Goal: Use online tool/utility: Utilize a website feature to perform a specific function

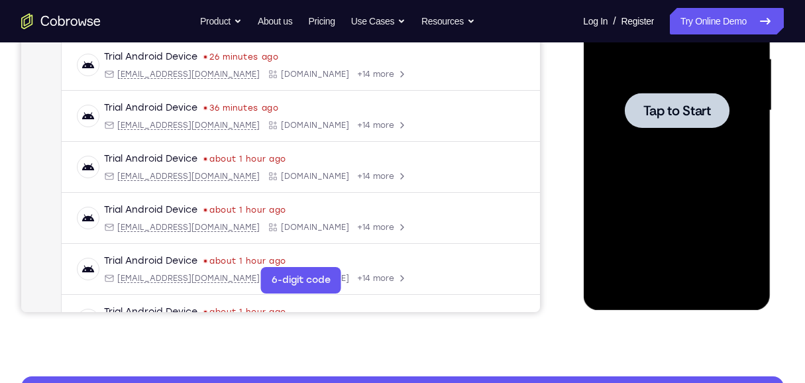
click at [674, 108] on span "Tap to Start" at bounding box center [677, 110] width 68 height 13
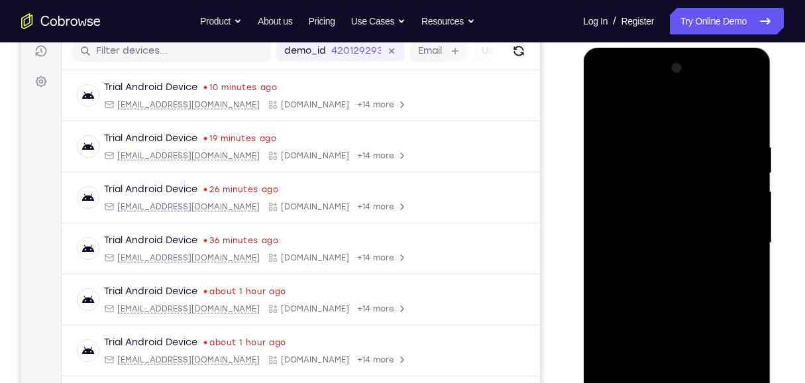
scroll to position [349, 0]
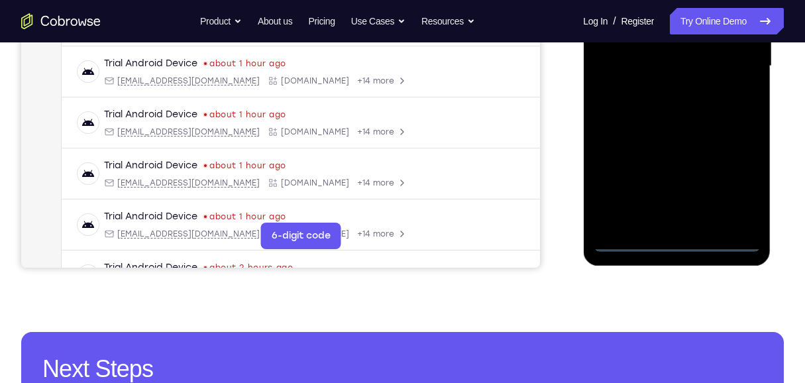
click at [681, 243] on div at bounding box center [676, 66] width 167 height 371
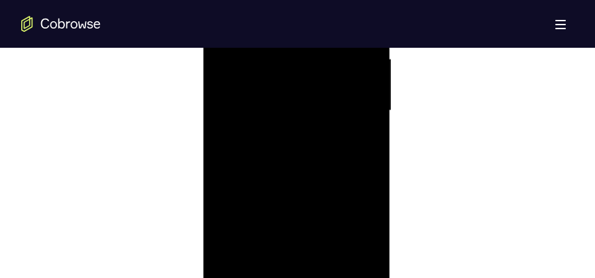
scroll to position [911, 0]
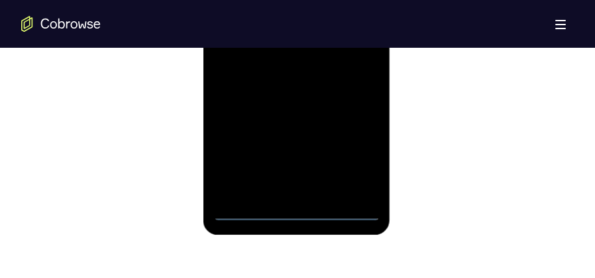
click at [364, 150] on div at bounding box center [296, 35] width 167 height 371
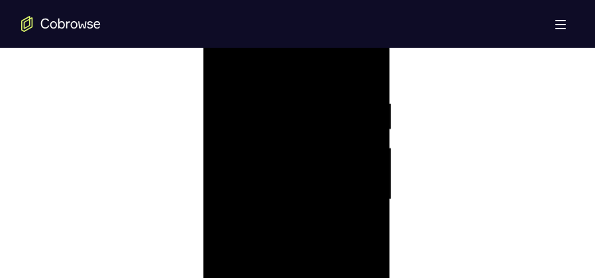
scroll to position [746, 0]
click at [285, 76] on div at bounding box center [296, 200] width 167 height 371
click at [351, 191] on div at bounding box center [296, 200] width 167 height 371
click at [284, 159] on div at bounding box center [296, 134] width 167 height 371
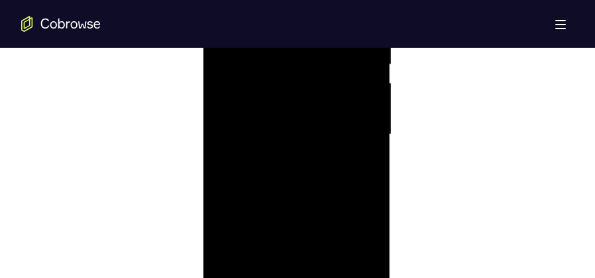
click at [295, 127] on div at bounding box center [296, 134] width 167 height 371
click at [287, 133] on div at bounding box center [296, 134] width 167 height 371
click at [314, 179] on div at bounding box center [296, 134] width 167 height 371
click at [299, 141] on div at bounding box center [296, 101] width 167 height 371
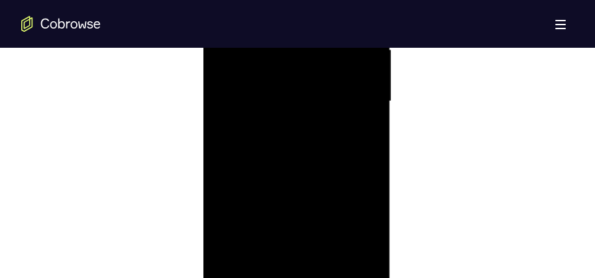
click at [340, 144] on div at bounding box center [296, 101] width 167 height 371
click at [319, 142] on div at bounding box center [296, 101] width 167 height 371
click at [326, 138] on div at bounding box center [296, 101] width 167 height 371
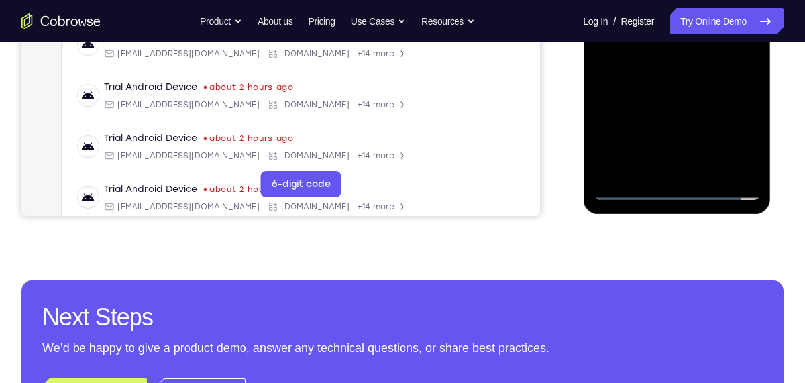
scroll to position [182, 0]
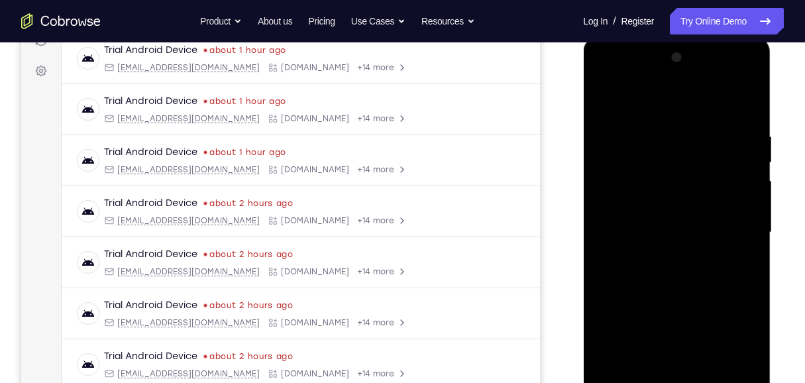
drag, startPoint x: 665, startPoint y: 98, endPoint x: 669, endPoint y: 63, distance: 35.4
click at [669, 64] on div at bounding box center [676, 232] width 167 height 371
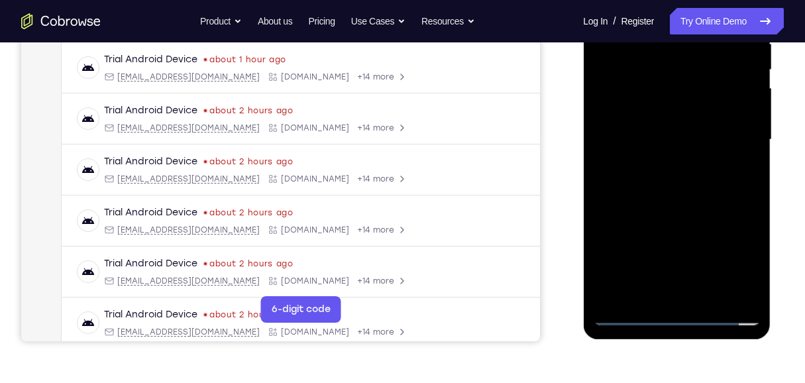
scroll to position [227, 0]
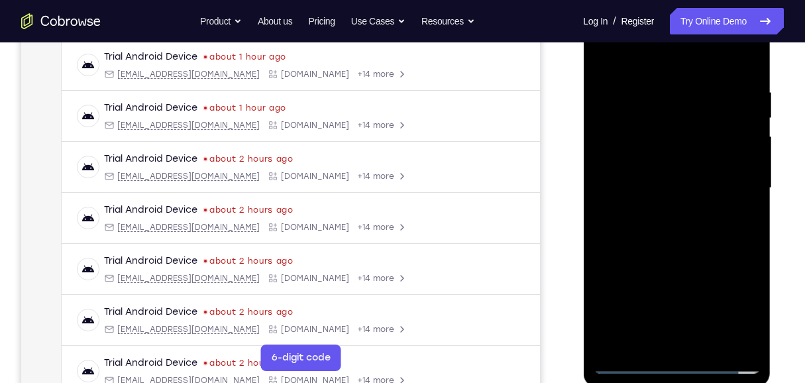
click at [703, 242] on div at bounding box center [676, 188] width 167 height 371
click at [711, 353] on div at bounding box center [676, 188] width 167 height 371
drag, startPoint x: 707, startPoint y: 343, endPoint x: 702, endPoint y: 324, distance: 19.9
click at [707, 343] on div at bounding box center [676, 188] width 167 height 371
click at [696, 257] on div at bounding box center [676, 188] width 167 height 371
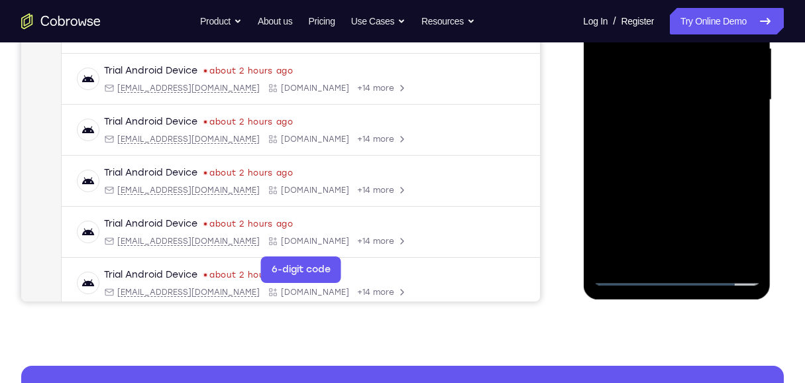
scroll to position [94, 0]
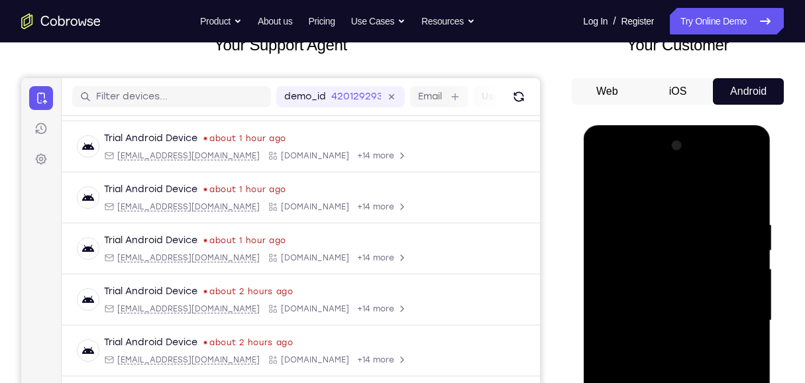
drag, startPoint x: 605, startPoint y: 185, endPoint x: 1132, endPoint y: 152, distance: 527.9
click at [605, 185] on div at bounding box center [676, 320] width 167 height 371
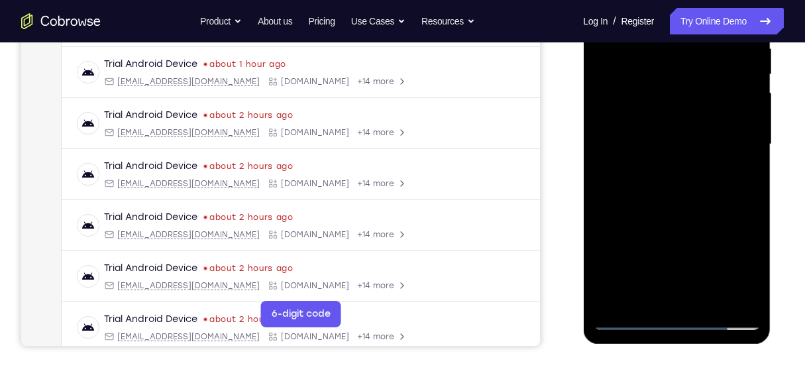
scroll to position [50, 0]
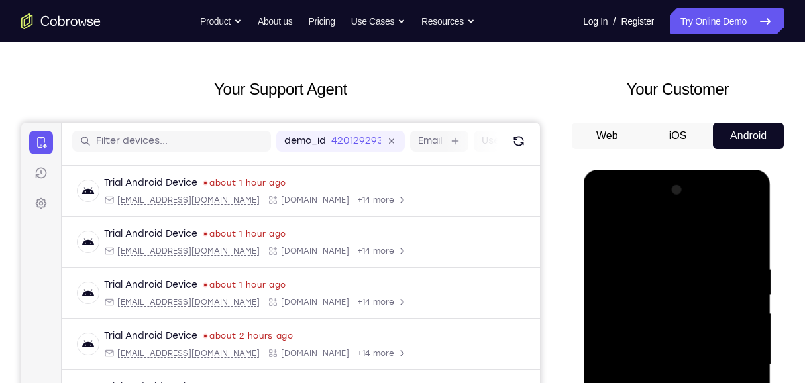
drag, startPoint x: 728, startPoint y: 239, endPoint x: 657, endPoint y: 245, distance: 71.9
click at [657, 245] on div at bounding box center [676, 365] width 167 height 371
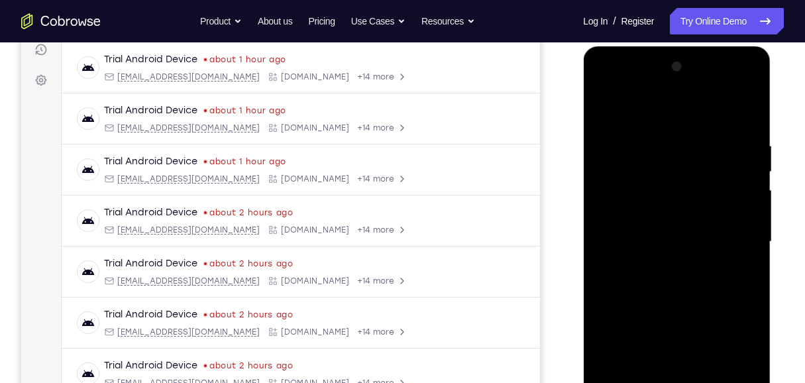
scroll to position [182, 0]
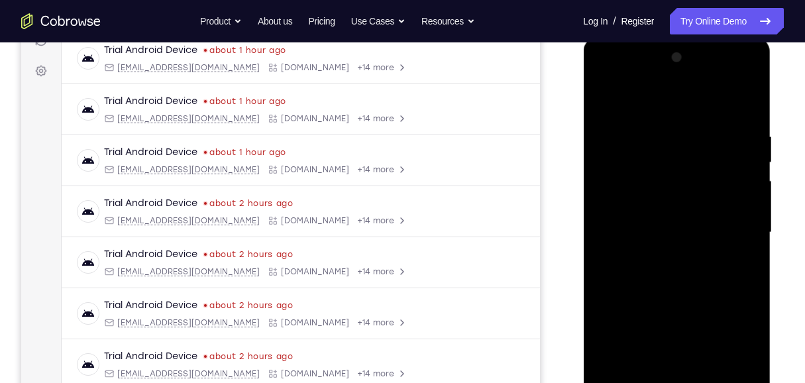
drag, startPoint x: 705, startPoint y: 151, endPoint x: 733, endPoint y: 354, distance: 204.7
click at [733, 354] on div at bounding box center [676, 232] width 167 height 371
drag, startPoint x: 687, startPoint y: 147, endPoint x: 706, endPoint y: 399, distance: 252.6
click at [706, 382] on div at bounding box center [676, 232] width 167 height 371
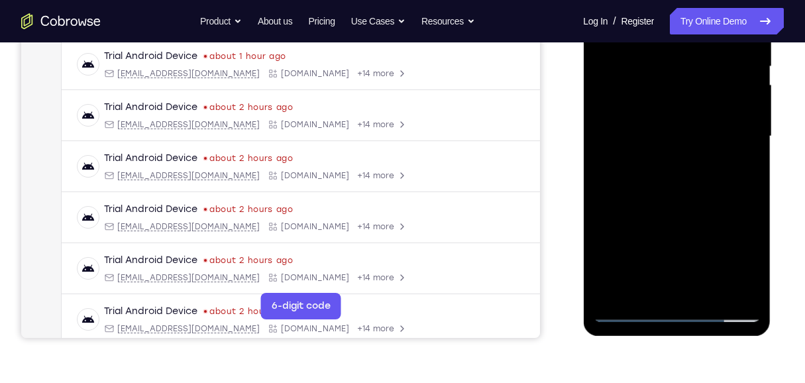
scroll to position [227, 0]
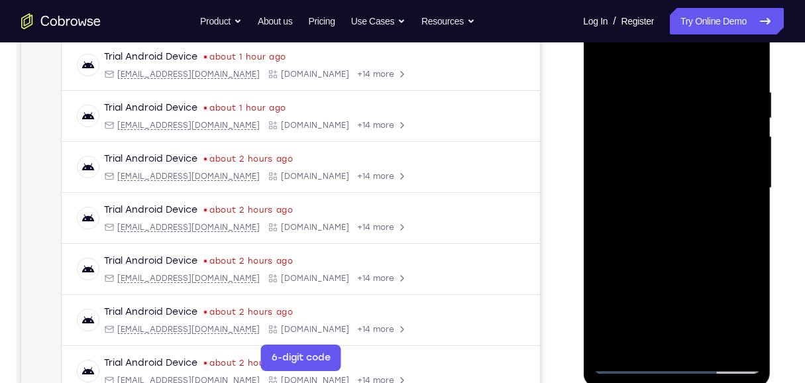
click at [614, 312] on div at bounding box center [676, 188] width 167 height 371
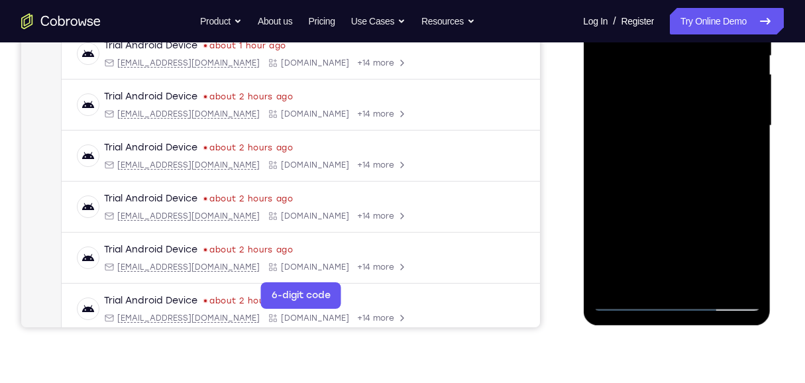
scroll to position [315, 0]
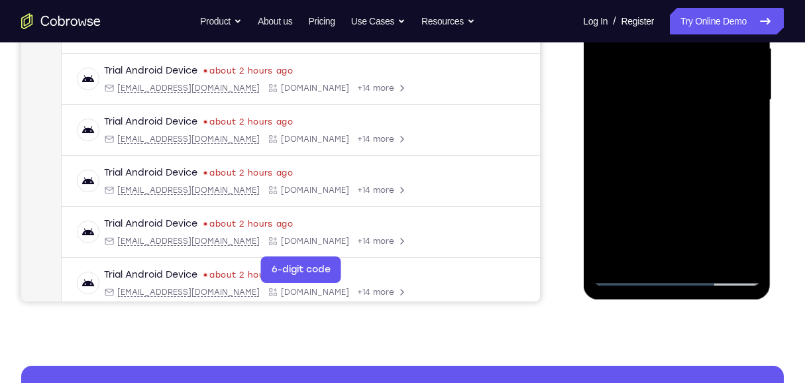
click at [691, 201] on div at bounding box center [676, 99] width 167 height 371
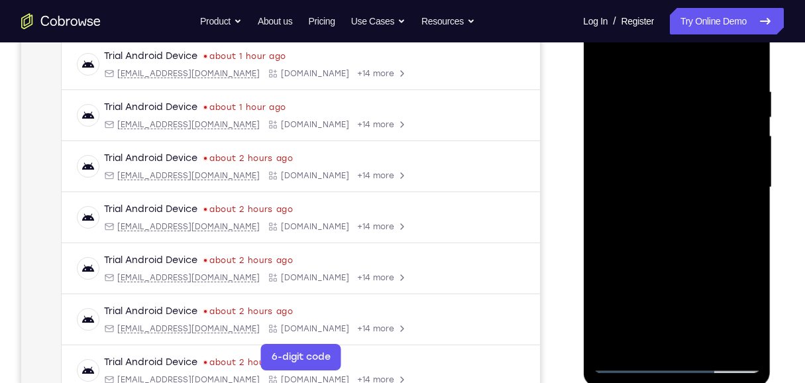
scroll to position [227, 0]
click at [606, 120] on div at bounding box center [676, 188] width 167 height 371
click at [742, 153] on div at bounding box center [676, 188] width 167 height 371
click at [597, 117] on div at bounding box center [676, 188] width 167 height 371
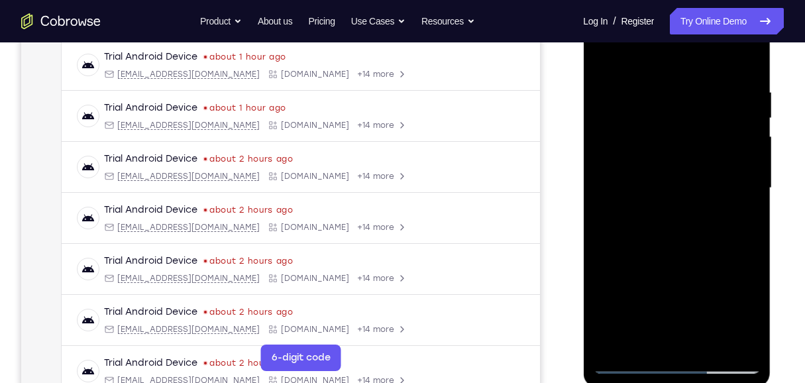
click at [744, 117] on div at bounding box center [676, 188] width 167 height 371
drag, startPoint x: 670, startPoint y: 265, endPoint x: 671, endPoint y: 127, distance: 137.9
click at [671, 127] on div at bounding box center [676, 188] width 167 height 371
drag, startPoint x: 678, startPoint y: 139, endPoint x: 675, endPoint y: 235, distance: 95.5
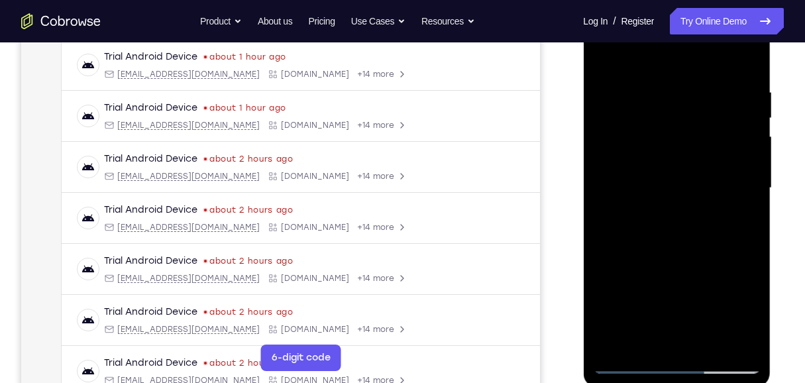
click at [675, 235] on div at bounding box center [676, 188] width 167 height 371
drag, startPoint x: 694, startPoint y: 161, endPoint x: 688, endPoint y: 218, distance: 57.3
click at [688, 218] on div at bounding box center [676, 188] width 167 height 371
drag, startPoint x: 693, startPoint y: 276, endPoint x: 683, endPoint y: 149, distance: 127.0
click at [683, 149] on div at bounding box center [676, 188] width 167 height 371
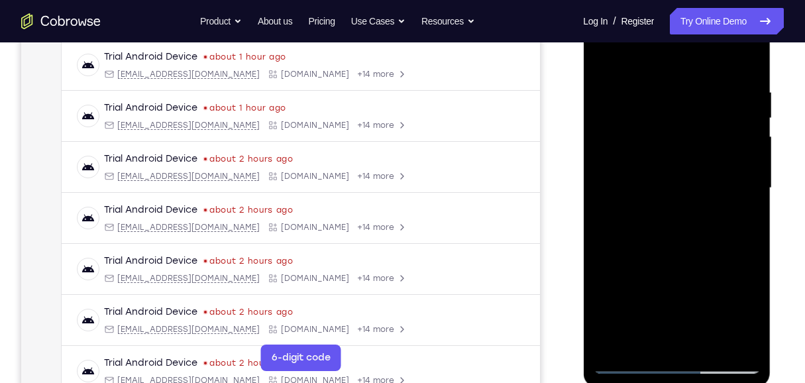
drag, startPoint x: 704, startPoint y: 248, endPoint x: 701, endPoint y: 79, distance: 169.1
click at [701, 79] on div at bounding box center [676, 188] width 167 height 371
drag, startPoint x: 703, startPoint y: 207, endPoint x: 698, endPoint y: 80, distance: 128.0
click at [698, 80] on div at bounding box center [676, 188] width 167 height 371
drag, startPoint x: 705, startPoint y: 225, endPoint x: 700, endPoint y: 92, distance: 132.6
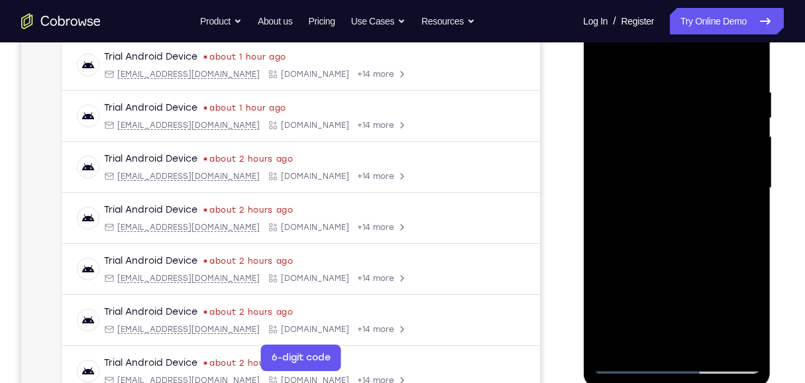
click at [700, 92] on div at bounding box center [676, 188] width 167 height 371
drag, startPoint x: 695, startPoint y: 233, endPoint x: 691, endPoint y: 148, distance: 84.9
click at [691, 148] on div at bounding box center [676, 188] width 167 height 371
click at [751, 202] on div at bounding box center [676, 188] width 167 height 371
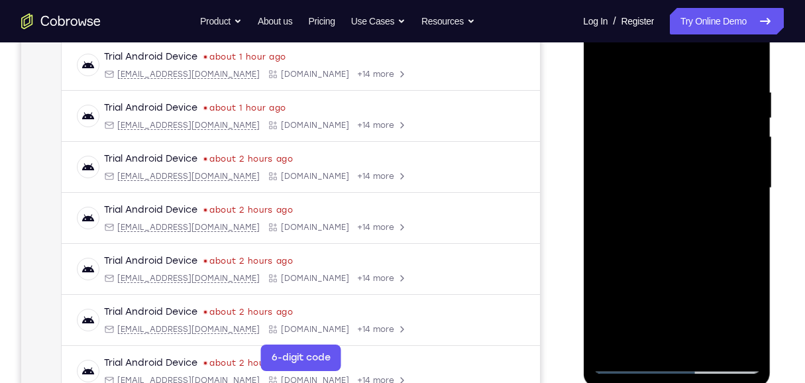
click at [751, 202] on div at bounding box center [676, 188] width 167 height 371
drag, startPoint x: 691, startPoint y: 92, endPoint x: 695, endPoint y: 290, distance: 197.6
click at [695, 289] on div at bounding box center [676, 188] width 167 height 371
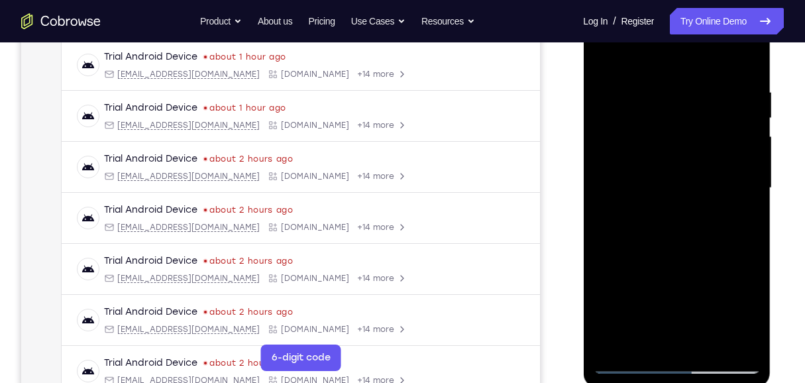
drag, startPoint x: 674, startPoint y: 152, endPoint x: 681, endPoint y: 304, distance: 152.6
click at [681, 304] on div at bounding box center [676, 188] width 167 height 371
drag, startPoint x: 645, startPoint y: 146, endPoint x: 654, endPoint y: 232, distance: 85.9
click at [654, 232] on div at bounding box center [676, 188] width 167 height 371
click at [743, 158] on div at bounding box center [676, 188] width 167 height 371
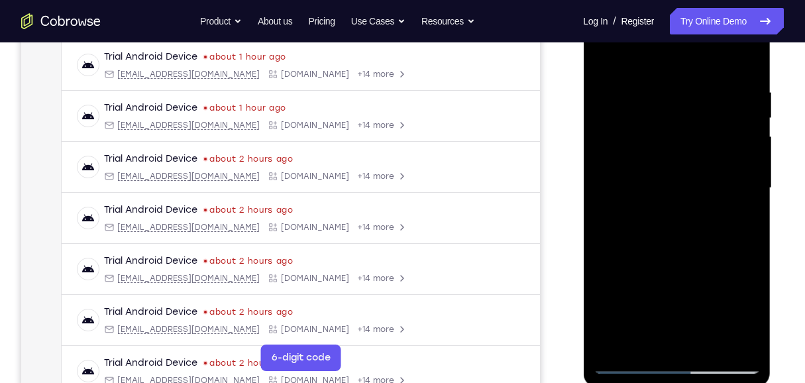
click at [749, 171] on div at bounding box center [676, 188] width 167 height 371
click at [749, 170] on div at bounding box center [676, 188] width 167 height 371
click at [751, 170] on div at bounding box center [676, 188] width 167 height 371
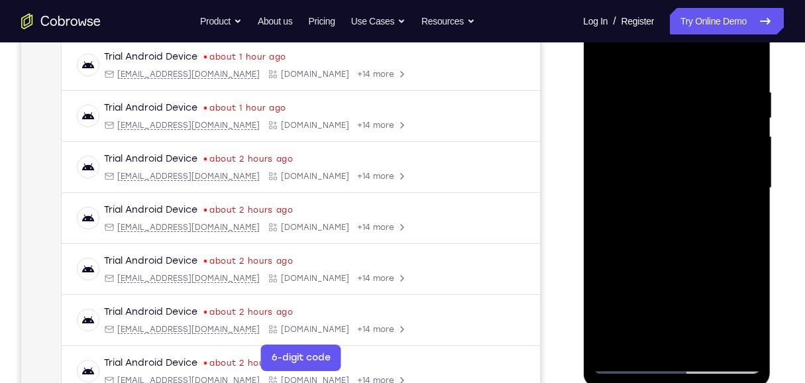
click at [639, 78] on div at bounding box center [676, 188] width 167 height 371
drag, startPoint x: 693, startPoint y: 272, endPoint x: 703, endPoint y: 108, distance: 164.7
click at [703, 108] on div at bounding box center [676, 188] width 167 height 371
drag, startPoint x: 705, startPoint y: 101, endPoint x: 698, endPoint y: 227, distance: 126.1
click at [698, 227] on div at bounding box center [676, 188] width 167 height 371
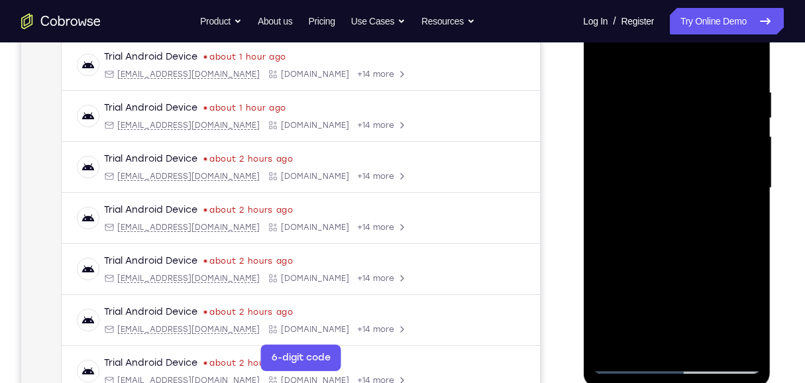
drag, startPoint x: 678, startPoint y: 133, endPoint x: 685, endPoint y: 274, distance: 140.7
click at [685, 274] on div at bounding box center [676, 188] width 167 height 371
drag, startPoint x: 658, startPoint y: 104, endPoint x: 675, endPoint y: 295, distance: 191.7
click at [675, 295] on div at bounding box center [676, 188] width 167 height 371
click at [669, 196] on div at bounding box center [676, 188] width 167 height 371
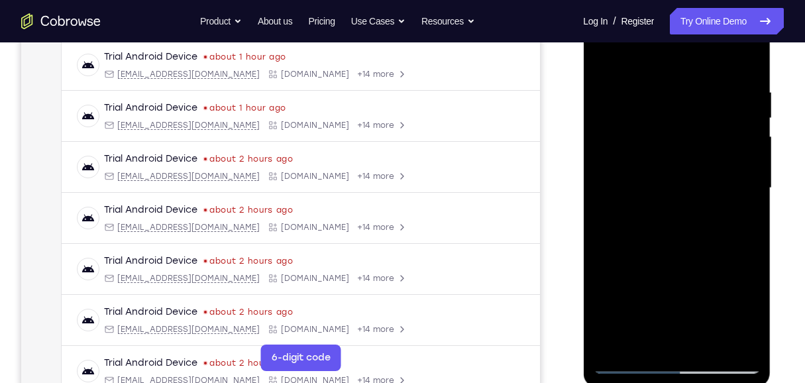
click at [614, 341] on div at bounding box center [676, 188] width 167 height 371
drag, startPoint x: 712, startPoint y: 141, endPoint x: 705, endPoint y: 372, distance: 230.8
click at [705, 371] on div at bounding box center [676, 188] width 167 height 371
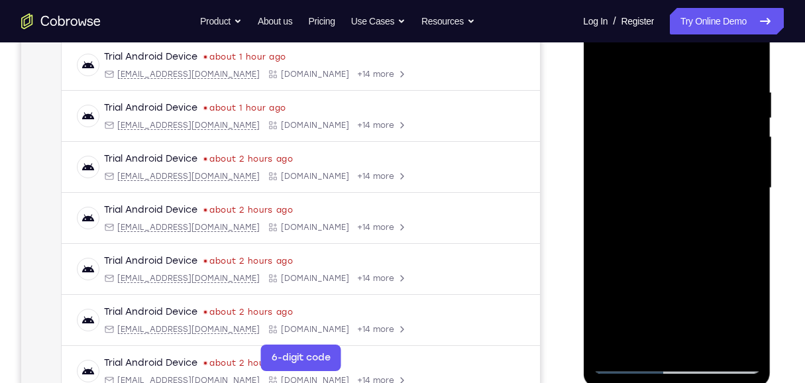
click at [618, 350] on div at bounding box center [676, 188] width 167 height 371
drag, startPoint x: 709, startPoint y: 204, endPoint x: 697, endPoint y: 301, distance: 97.5
click at [697, 301] on div at bounding box center [676, 188] width 167 height 371
drag, startPoint x: 714, startPoint y: 119, endPoint x: 703, endPoint y: 294, distance: 176.0
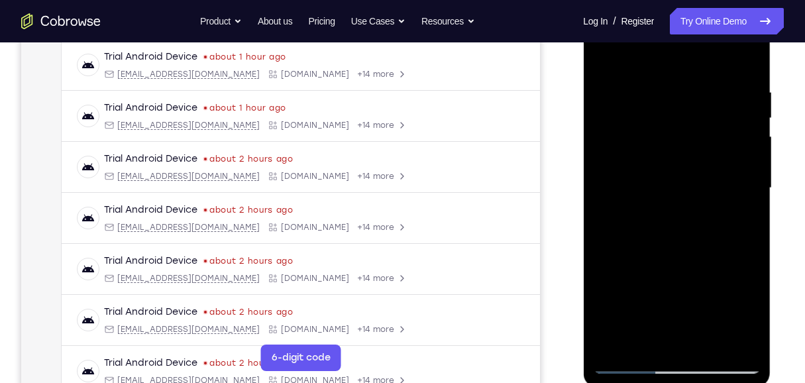
click at [703, 294] on div at bounding box center [676, 188] width 167 height 371
